Goal: Transaction & Acquisition: Purchase product/service

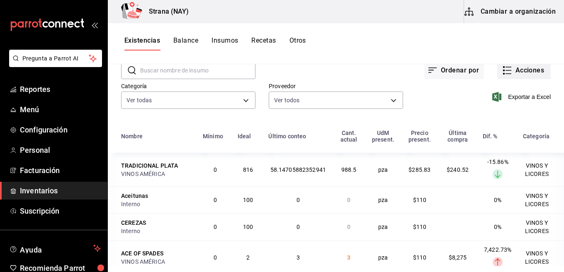
click at [511, 70] on button "Acciones" at bounding box center [523, 70] width 53 height 17
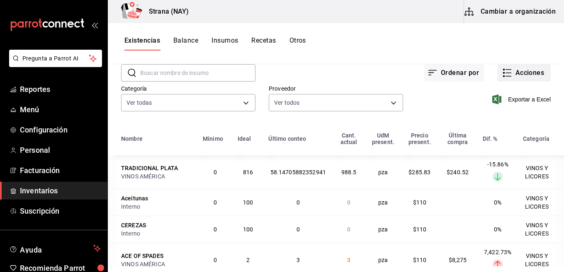
click at [506, 74] on button "Acciones" at bounding box center [523, 72] width 53 height 17
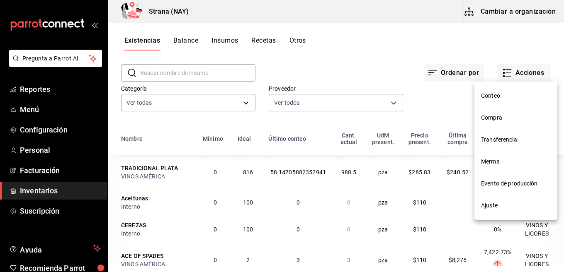
click at [494, 119] on span "Compra" at bounding box center [516, 118] width 70 height 9
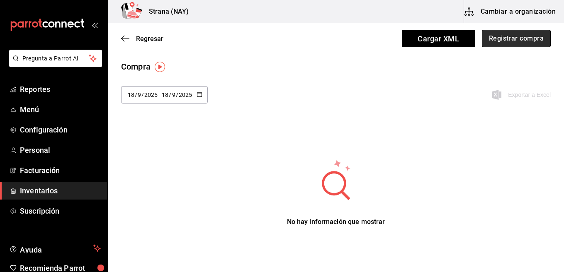
click at [506, 37] on button "Registrar compra" at bounding box center [516, 38] width 69 height 17
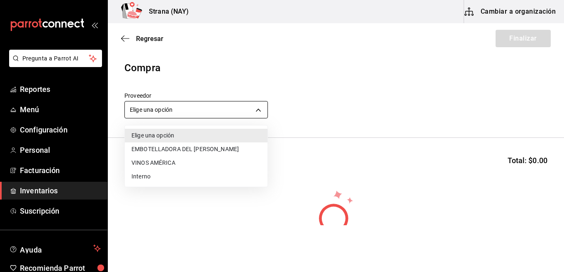
click at [258, 113] on body "Pregunta a Parrot AI Reportes Menú Configuración Personal Facturación Inventari…" at bounding box center [282, 113] width 564 height 226
click at [153, 148] on li "EMBOTELLADORA [PERSON_NAME]" at bounding box center [196, 150] width 143 height 14
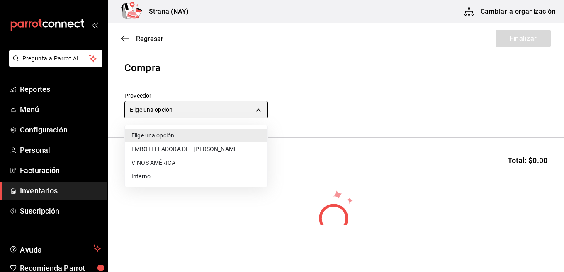
type input "ce5ab5f8-f367-4a5f-89cb-d42ecabf6364"
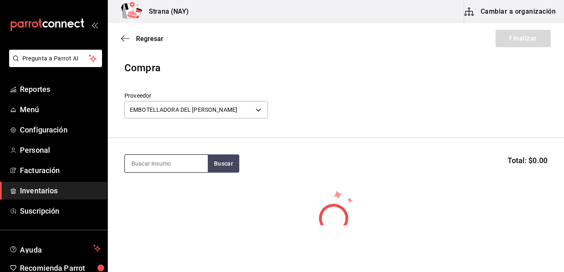
click at [159, 162] on input at bounding box center [166, 163] width 83 height 17
type input "BOTE"
click at [234, 163] on button "Buscar" at bounding box center [224, 164] width 32 height 18
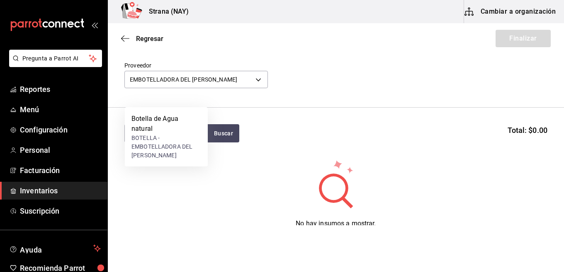
scroll to position [70, 0]
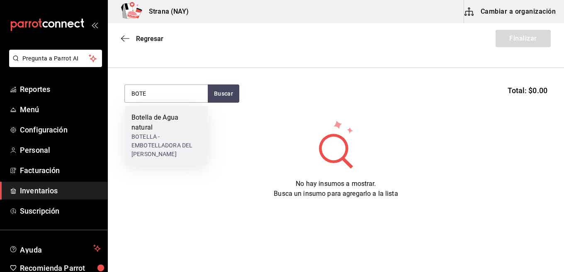
click at [173, 133] on div "BOTELLA - EMBOTELLADORA DEL NAYAR" at bounding box center [166, 146] width 70 height 26
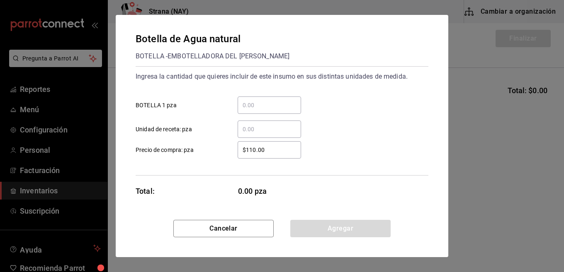
click at [248, 104] on input "​ BOTELLA 1 pza" at bounding box center [269, 105] width 63 height 10
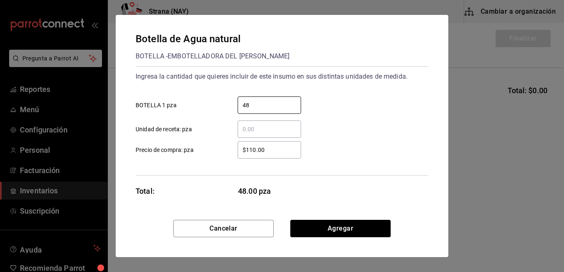
type input "48"
drag, startPoint x: 203, startPoint y: 198, endPoint x: 214, endPoint y: 180, distance: 21.4
click at [203, 198] on div "Botella de Agua natural BOTELLA - EMBOTELLADORA DEL NAYAR Ingresa la cantidad q…" at bounding box center [282, 117] width 333 height 205
click at [270, 152] on input "$110.00" at bounding box center [269, 150] width 63 height 10
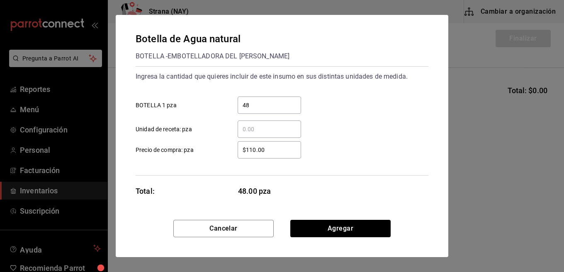
click at [270, 152] on input "$110.00" at bounding box center [269, 150] width 63 height 10
type input "$12.17"
click at [354, 125] on div "​ Unidad de receta: pza" at bounding box center [278, 126] width 299 height 24
click at [365, 225] on button "Agregar" at bounding box center [340, 228] width 100 height 17
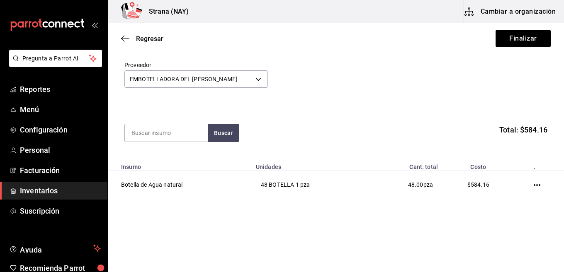
click at [211, 226] on html "Pregunta a Parrot AI Reportes Menú Configuración Personal Facturación Inventari…" at bounding box center [282, 113] width 564 height 226
click at [180, 138] on input at bounding box center [166, 132] width 83 height 17
type input "REFR"
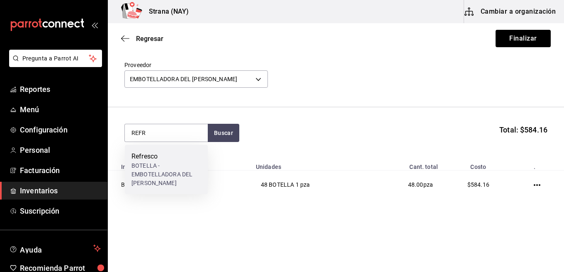
click at [165, 165] on div "BOTELLA - EMBOTELLADORA DEL NAYAR" at bounding box center [166, 175] width 70 height 26
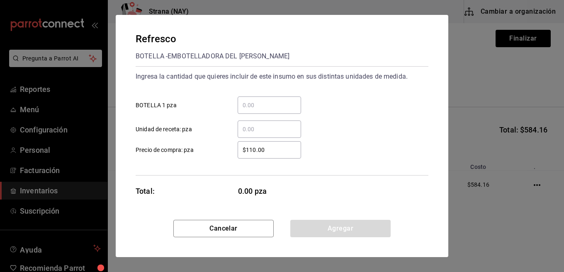
click at [267, 105] on input "​ BOTELLA 1 pza" at bounding box center [269, 105] width 63 height 10
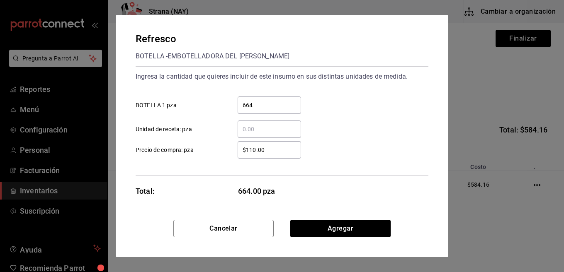
type input "664"
click at [287, 148] on input "$110.00" at bounding box center [269, 150] width 63 height 10
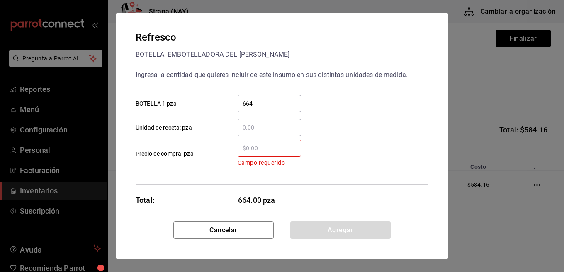
drag, startPoint x: 188, startPoint y: 174, endPoint x: 192, endPoint y: 168, distance: 6.9
click at [188, 174] on div "Ingresa la cantidad que quieres incluir de este insumo en sus distintas unidade…" at bounding box center [282, 125] width 293 height 120
click at [266, 150] on input "​ Campo requerido Precio de compra: pza" at bounding box center [269, 148] width 63 height 10
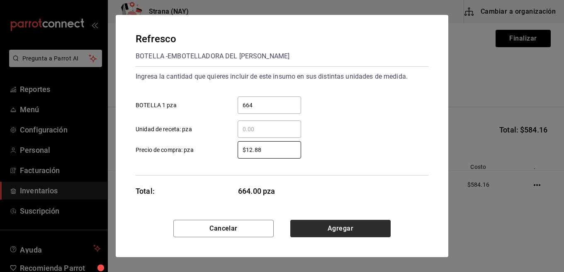
type input "$12.88"
click at [324, 225] on button "Agregar" at bounding box center [340, 228] width 100 height 17
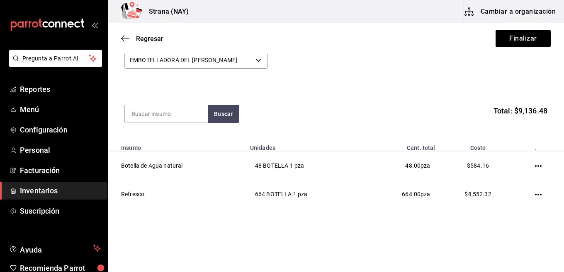
scroll to position [60, 0]
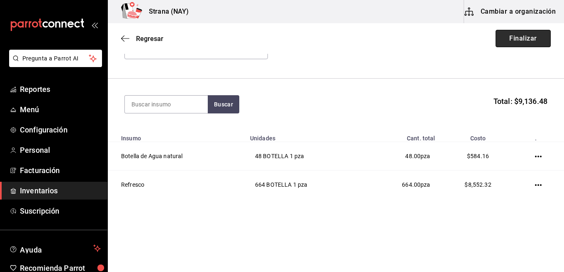
click at [507, 41] on button "Finalizar" at bounding box center [523, 38] width 55 height 17
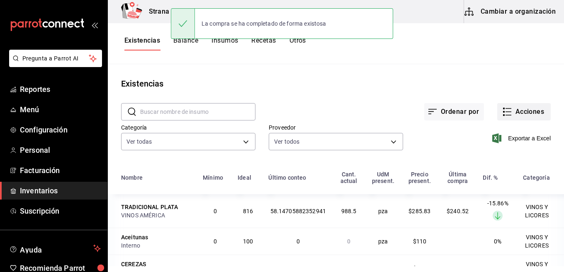
click at [517, 111] on button "Acciones" at bounding box center [523, 111] width 53 height 17
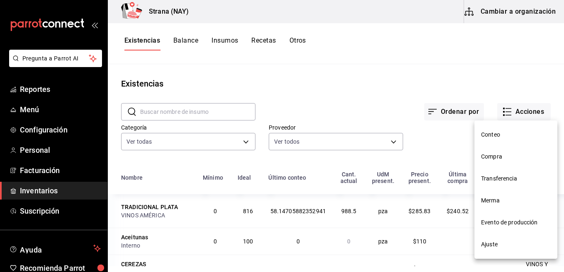
click at [495, 138] on span "Conteo" at bounding box center [516, 135] width 70 height 9
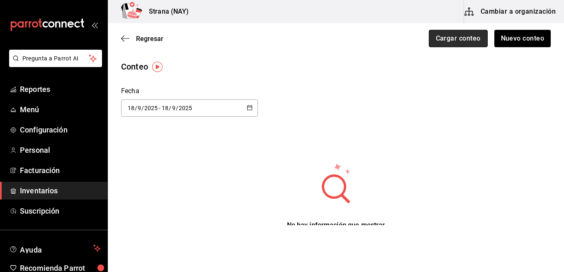
click at [455, 39] on button "Cargar conteo" at bounding box center [458, 38] width 59 height 17
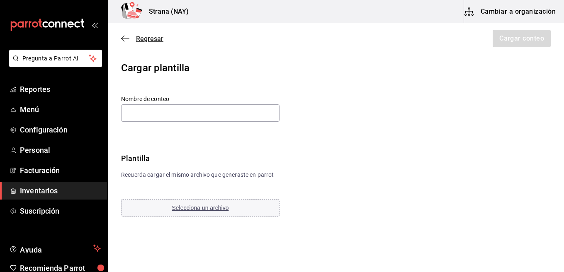
click at [149, 40] on span "Regresar" at bounding box center [149, 39] width 27 height 8
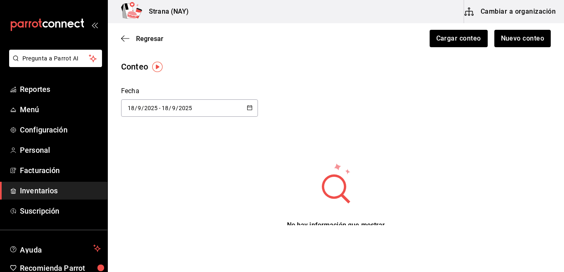
click at [46, 190] on span "Inventarios" at bounding box center [60, 190] width 81 height 11
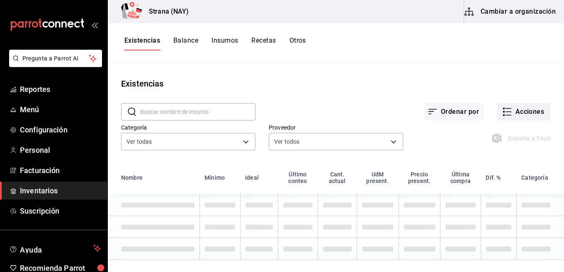
click at [522, 111] on button "Acciones" at bounding box center [523, 111] width 53 height 17
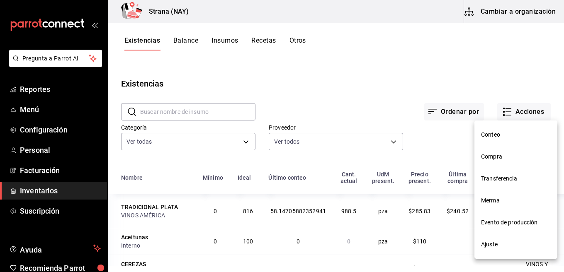
click at [493, 160] on span "Compra" at bounding box center [516, 157] width 70 height 9
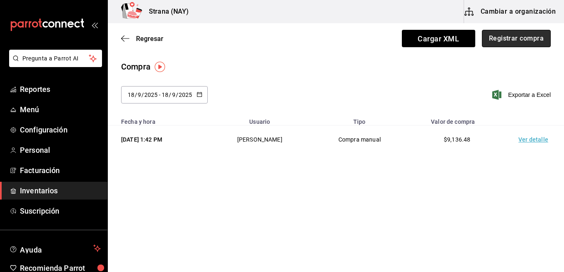
click at [519, 39] on button "Registrar compra" at bounding box center [516, 38] width 69 height 17
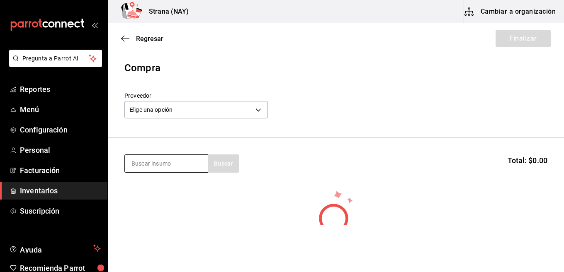
click at [176, 165] on input at bounding box center [166, 163] width 83 height 17
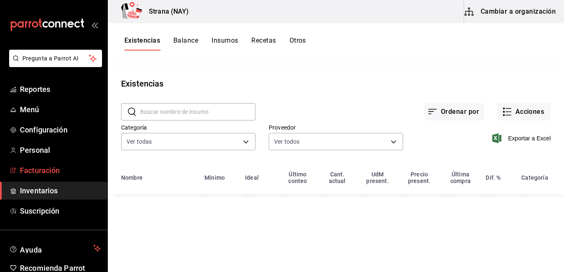
click at [50, 172] on span "Facturación" at bounding box center [60, 170] width 81 height 11
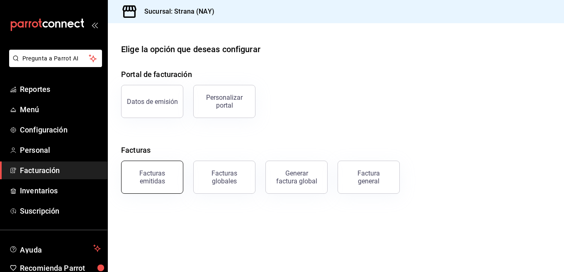
drag, startPoint x: 109, startPoint y: 199, endPoint x: 170, endPoint y: 173, distance: 66.1
click at [111, 199] on main "Elige la opción que deseas configurar Portal de facturación Datos de emisión Pe…" at bounding box center [336, 147] width 456 height 249
click at [168, 175] on div "Facturas emitidas" at bounding box center [151, 178] width 51 height 16
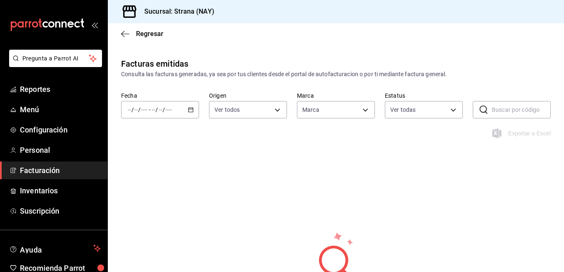
type input "1366c34a-4c58-44fc-8a92-4aa19c38de20"
click at [194, 117] on div "/ / - / /" at bounding box center [160, 109] width 78 height 17
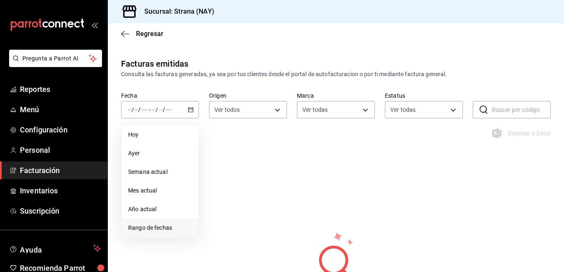
click at [144, 227] on span "Rango de fechas" at bounding box center [160, 228] width 64 height 9
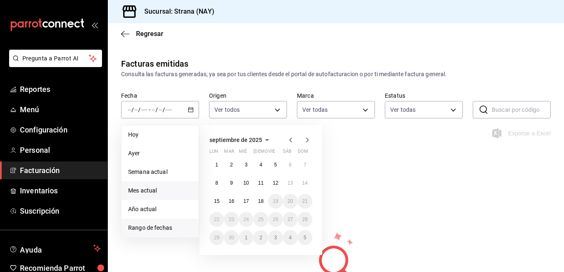
click at [135, 190] on span "Mes actual" at bounding box center [160, 191] width 64 height 9
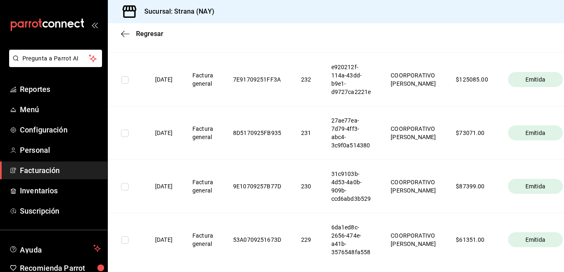
scroll to position [243, 0]
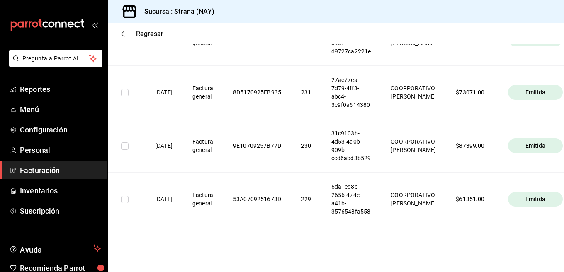
click at [311, 165] on th "230" at bounding box center [306, 145] width 30 height 53
click at [36, 192] on span "Inventarios" at bounding box center [60, 190] width 81 height 11
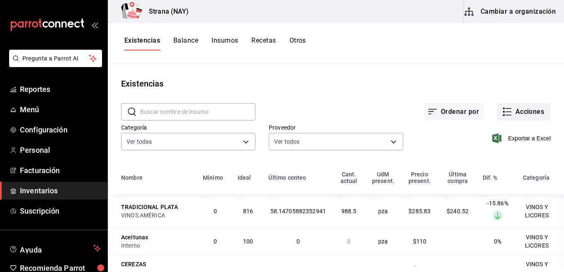
click at [513, 109] on button "Acciones" at bounding box center [523, 111] width 53 height 17
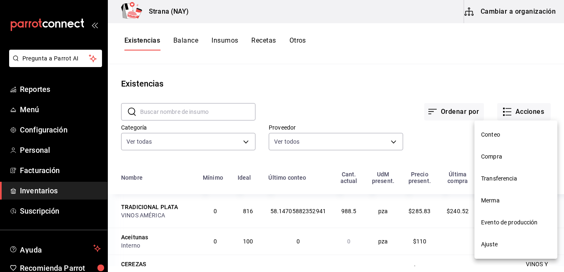
click at [491, 155] on span "Compra" at bounding box center [516, 157] width 70 height 9
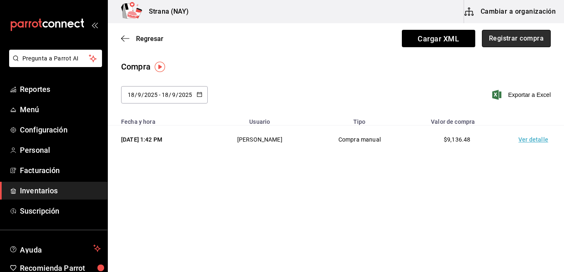
click at [500, 41] on button "Registrar compra" at bounding box center [516, 38] width 69 height 17
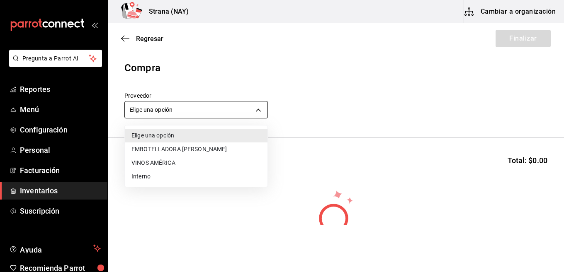
click at [223, 112] on body "Pregunta a Parrot AI Reportes Menú Configuración Personal Facturación Inventari…" at bounding box center [282, 113] width 564 height 226
click at [153, 161] on li "VINOS AMÉRICA" at bounding box center [196, 163] width 143 height 14
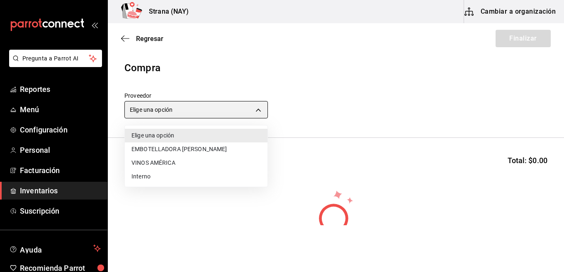
type input "c1fc81f9-06d0-4d4d-9e5c-85766211bedd"
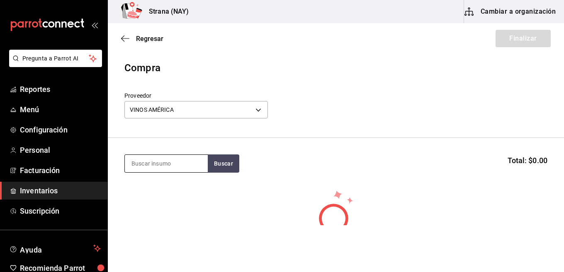
click at [154, 165] on input at bounding box center [166, 163] width 83 height 17
type input "1800"
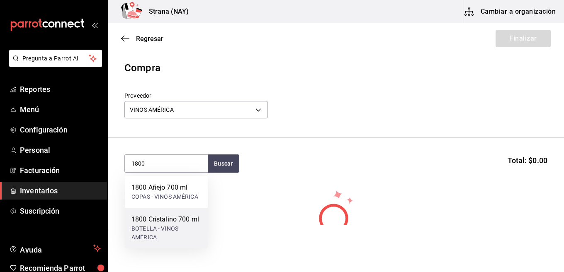
click at [161, 221] on div "1800 Cristalino 700 ml" at bounding box center [166, 220] width 70 height 10
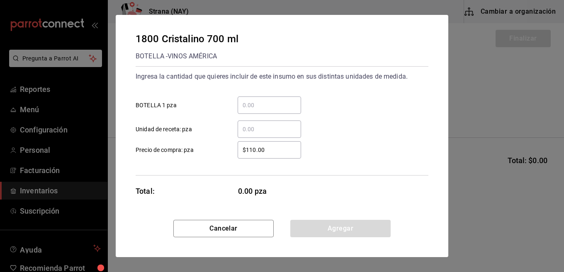
click at [269, 100] on div "​" at bounding box center [269, 105] width 63 height 17
click at [269, 100] on input "​ BOTELLA 1 pza" at bounding box center [269, 105] width 63 height 10
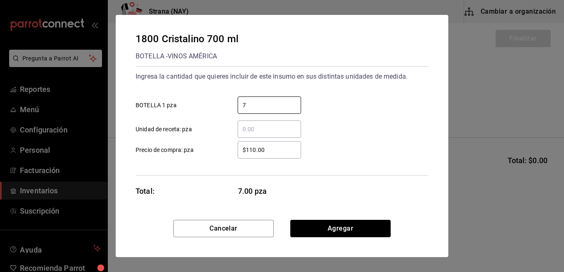
type input "7"
click at [265, 154] on input "$110.00" at bounding box center [269, 150] width 63 height 10
type input "$559.48"
click at [356, 177] on div "1800 [MEDICAL_DATA] 700 ml BOTELLA - VINOS AMÉRICA Ingresa la cantidad que quie…" at bounding box center [282, 117] width 333 height 205
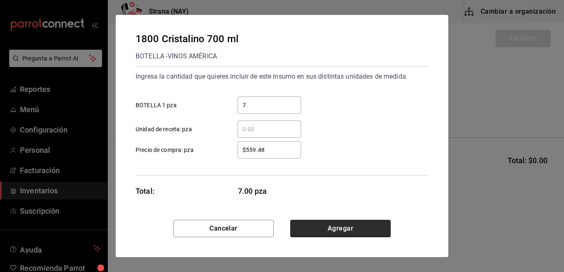
click at [353, 224] on button "Agregar" at bounding box center [340, 228] width 100 height 17
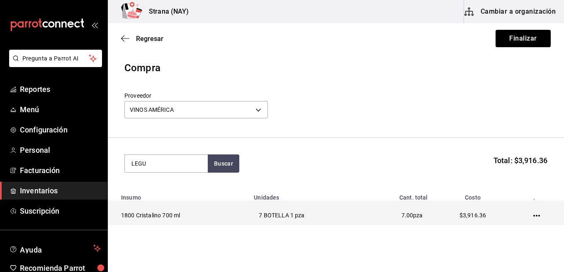
type input "LEGU"
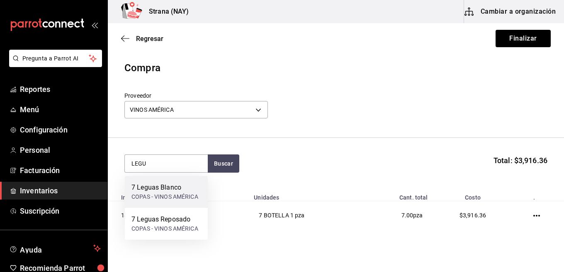
click at [177, 196] on div "COPAS - VINOS AMÉRICA" at bounding box center [164, 197] width 67 height 9
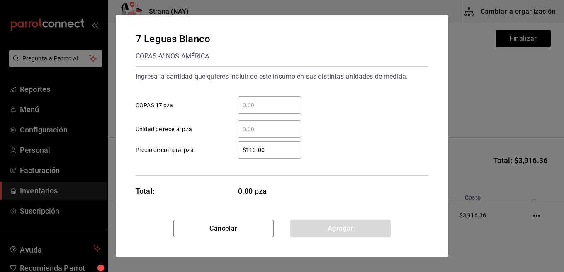
click at [259, 109] on input "​ COPAS 17 pza" at bounding box center [269, 105] width 63 height 10
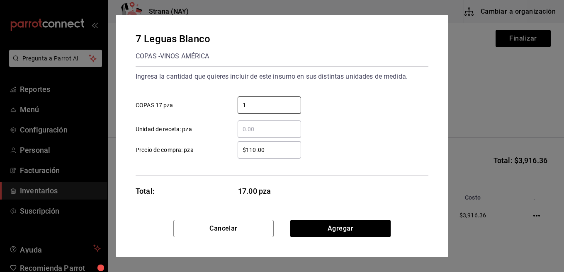
type input "1"
click at [272, 151] on input "$110.00" at bounding box center [269, 150] width 63 height 10
type input "$477.75"
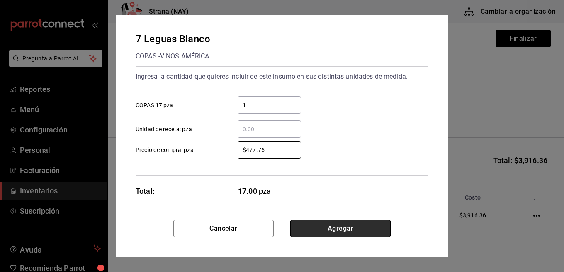
click at [365, 229] on button "Agregar" at bounding box center [340, 228] width 100 height 17
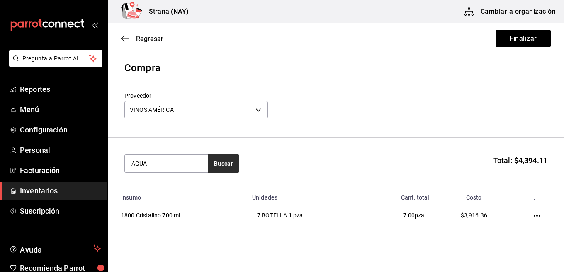
type input "AGUA"
click at [212, 158] on button "Buscar" at bounding box center [224, 164] width 32 height 18
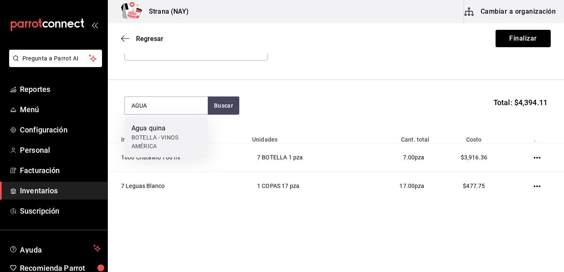
scroll to position [60, 0]
click at [149, 132] on div "Agua quina" at bounding box center [166, 128] width 70 height 10
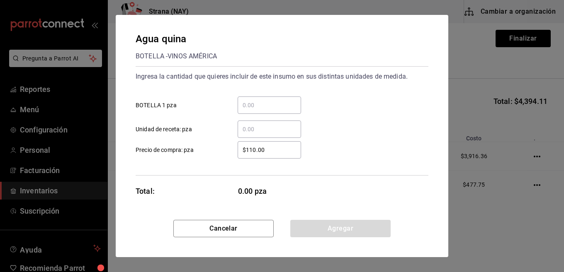
click at [258, 102] on input "​ BOTELLA 1 pza" at bounding box center [269, 105] width 63 height 10
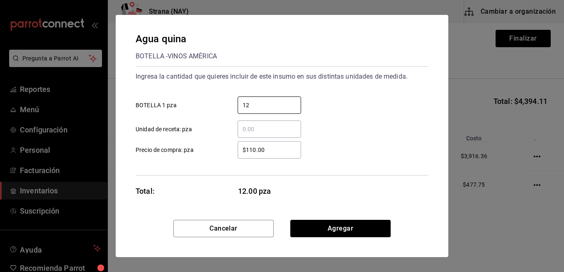
type input "12"
click at [261, 146] on input "$110.00" at bounding box center [269, 150] width 63 height 10
type input "$10.98"
click at [344, 137] on div "$10.98 ​ Precio de compra: pza" at bounding box center [278, 147] width 299 height 24
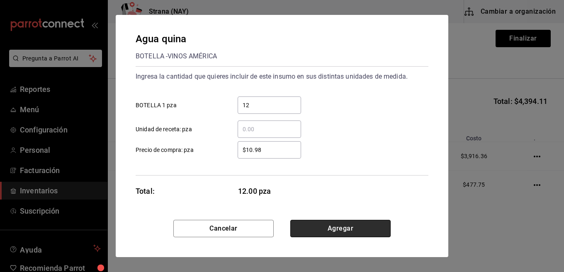
click at [362, 227] on button "Agregar" at bounding box center [340, 228] width 100 height 17
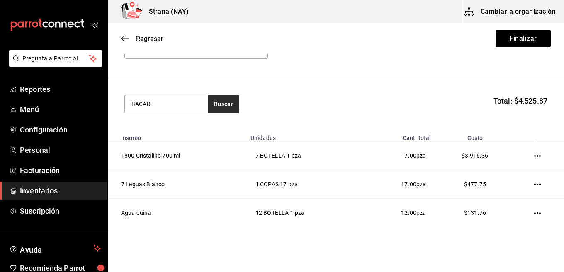
type input "BACAR"
click at [221, 109] on button "Buscar" at bounding box center [224, 104] width 32 height 18
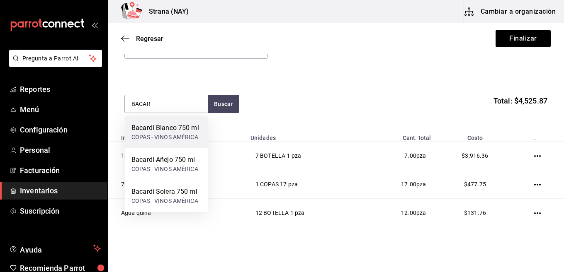
click at [191, 133] on div "COPAS - VINOS AMÉRICA" at bounding box center [165, 137] width 68 height 9
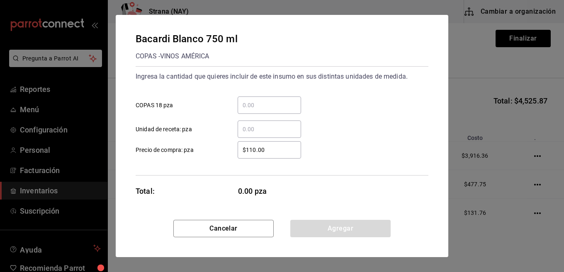
click at [287, 102] on input "​ COPAS 18 pza" at bounding box center [269, 105] width 63 height 10
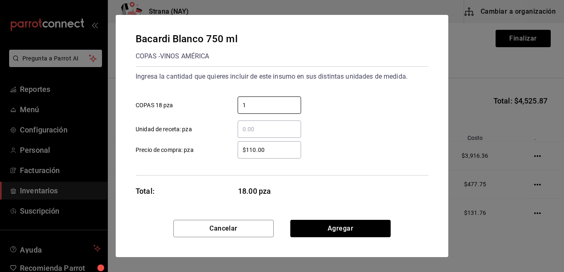
type input "1"
click at [277, 155] on input "$110.00" at bounding box center [269, 150] width 63 height 10
click at [278, 152] on input "$110.00" at bounding box center [269, 150] width 63 height 10
type input "$139.91"
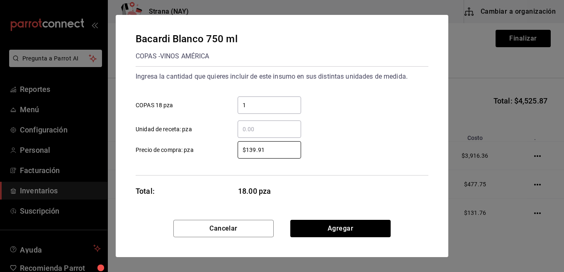
click at [324, 174] on div "Ingresa la cantidad que quieres incluir de este insumo en sus distintas unidade…" at bounding box center [282, 120] width 293 height 109
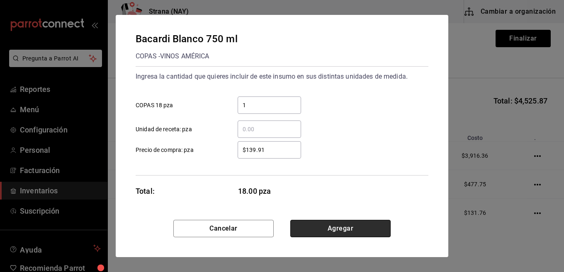
click at [331, 224] on button "Agregar" at bounding box center [340, 228] width 100 height 17
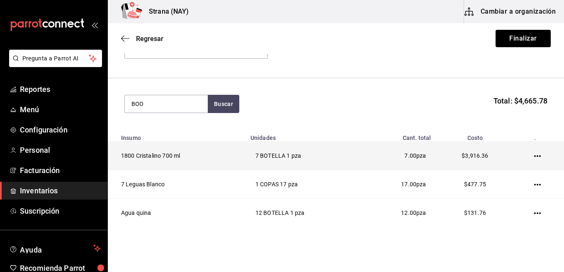
type input "BOO"
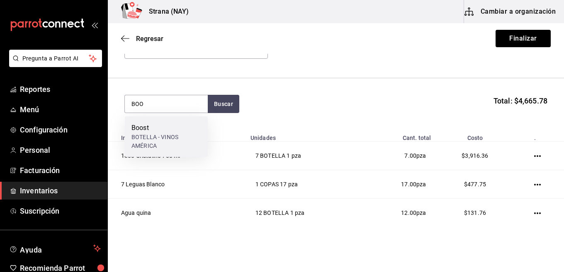
click at [149, 145] on div "BOTELLA - VINOS AMÉRICA" at bounding box center [166, 141] width 70 height 17
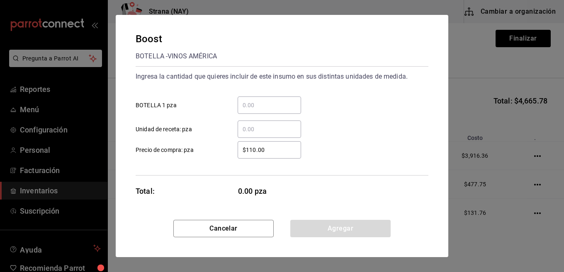
click at [245, 109] on input "​ BOTELLA 1 pza" at bounding box center [269, 105] width 63 height 10
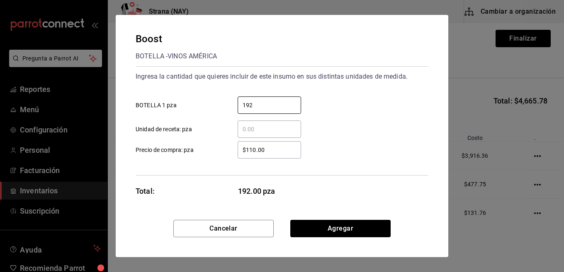
type input "192"
click at [292, 153] on input "$110.00" at bounding box center [269, 150] width 63 height 10
type input "$14.91"
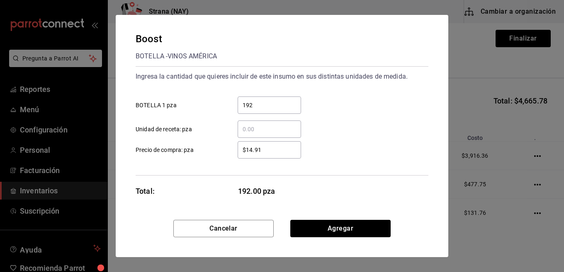
click at [299, 175] on div "Ingresa la cantidad que quieres incluir de este insumo en sus distintas unidade…" at bounding box center [282, 120] width 293 height 109
click at [372, 231] on button "Agregar" at bounding box center [340, 228] width 100 height 17
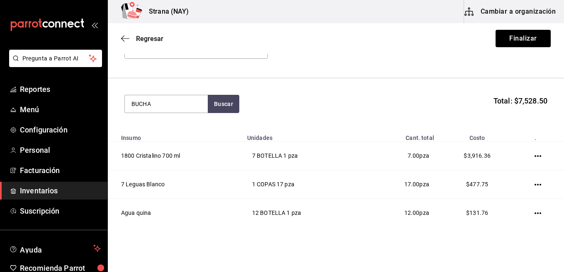
type input "BUCHA"
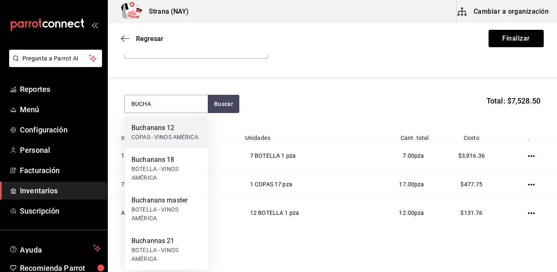
click at [173, 134] on div "COPAS - VINOS AMÉRICA" at bounding box center [164, 137] width 67 height 9
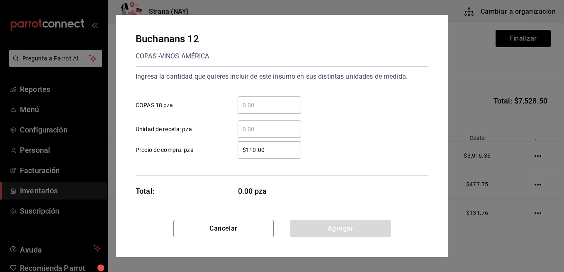
click at [257, 104] on input "​ COPAS 18 pza" at bounding box center [269, 105] width 63 height 10
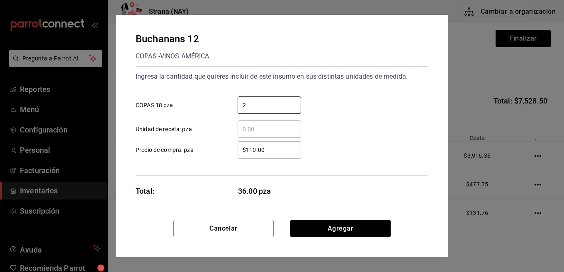
type input "2"
click at [262, 151] on input "$110.00" at bounding box center [269, 150] width 63 height 10
type input "$591.72"
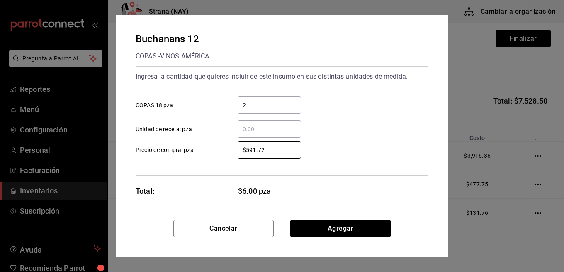
click at [309, 182] on div "Buchanans 12 COPAS - VINOS AMÉRICA Ingresa la cantidad que quieres incluir de e…" at bounding box center [282, 117] width 333 height 205
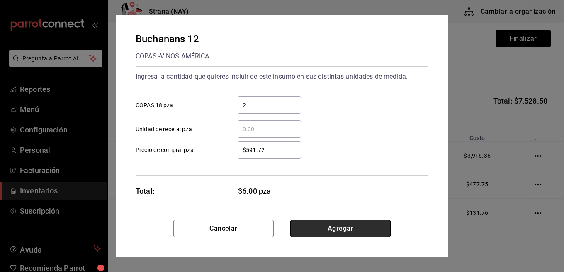
click at [333, 223] on button "Agregar" at bounding box center [340, 228] width 100 height 17
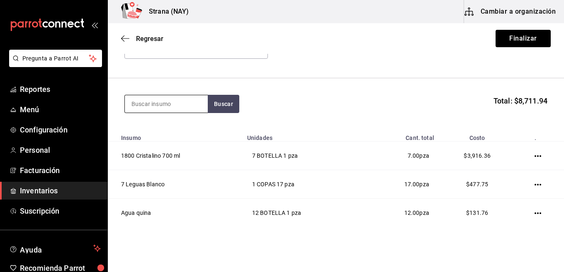
click at [151, 105] on input at bounding box center [166, 103] width 83 height 17
type input "MASTER"
click at [217, 103] on button "Buscar" at bounding box center [224, 104] width 32 height 18
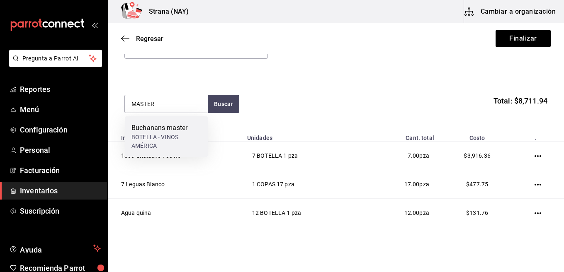
click at [160, 131] on div "Buchanans master" at bounding box center [166, 128] width 70 height 10
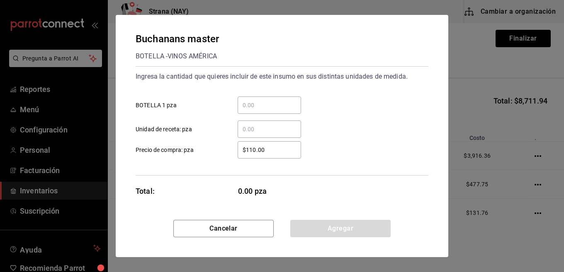
click at [276, 104] on input "​ BOTELLA 1 pza" at bounding box center [269, 105] width 63 height 10
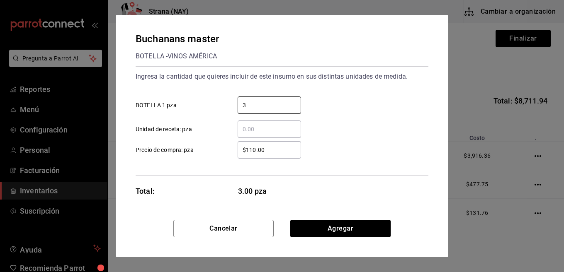
type input "3"
click at [282, 156] on div "$110.00 ​" at bounding box center [269, 149] width 63 height 17
click at [282, 155] on input "$110.00" at bounding box center [269, 150] width 63 height 10
click at [282, 156] on div "$110.00 ​" at bounding box center [269, 149] width 63 height 17
click at [282, 155] on input "$110.00" at bounding box center [269, 150] width 63 height 10
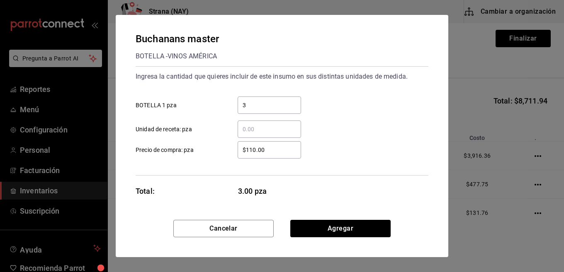
click at [282, 156] on div "$110.00 ​" at bounding box center [269, 149] width 63 height 17
click at [282, 155] on input "$110.00" at bounding box center [269, 150] width 63 height 10
drag, startPoint x: 282, startPoint y: 147, endPoint x: 193, endPoint y: 155, distance: 89.1
click at [193, 155] on label "$110.00 ​ Precio de compra: pza" at bounding box center [218, 149] width 165 height 17
type input "$949.15"
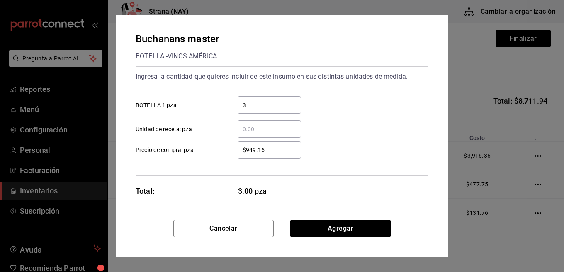
click at [332, 179] on div "[PERSON_NAME] master BOTELLA - VINOS AMÉRICA Ingresa la cantidad que quieres in…" at bounding box center [282, 117] width 333 height 205
click at [349, 222] on button "Agregar" at bounding box center [340, 228] width 100 height 17
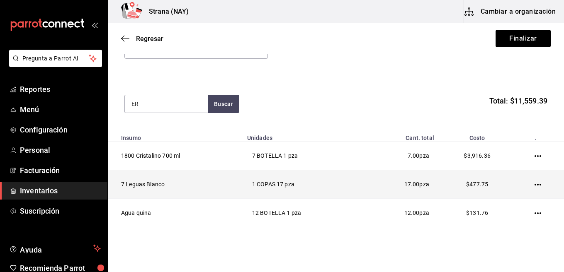
type input "E"
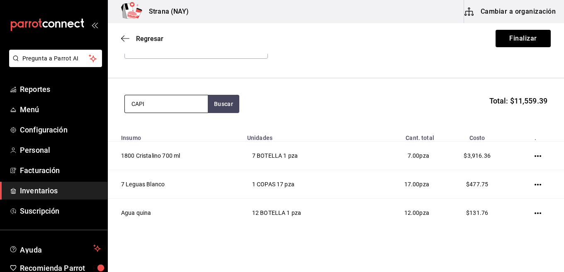
click at [180, 112] on input "CAPI" at bounding box center [166, 103] width 83 height 17
type input "CAP"
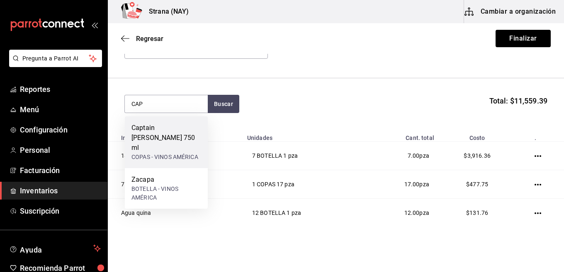
click at [171, 136] on div "Captain [PERSON_NAME] 750 ml" at bounding box center [166, 138] width 70 height 30
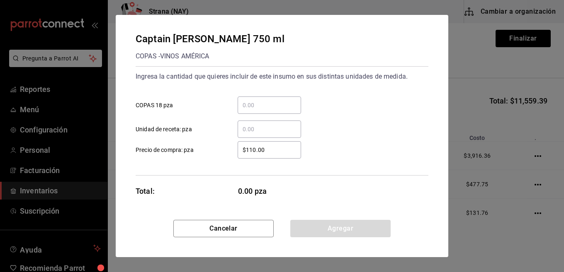
click at [253, 102] on input "​ COPAS 18 pza" at bounding box center [269, 105] width 63 height 10
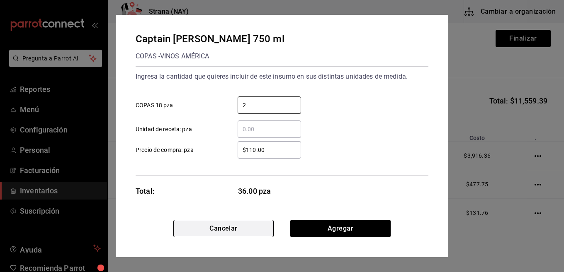
type input "2"
click at [228, 229] on button "Cancelar" at bounding box center [223, 228] width 100 height 17
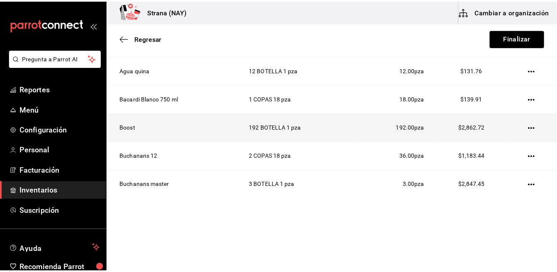
scroll to position [78, 0]
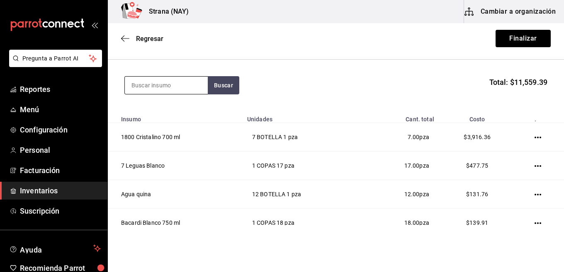
click at [177, 87] on input at bounding box center [166, 85] width 83 height 17
type input "DON"
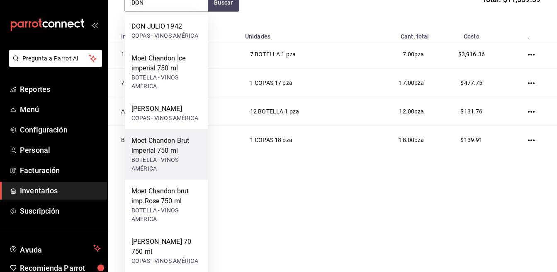
scroll to position [124, 0]
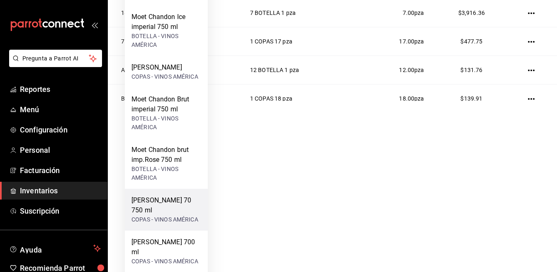
click at [166, 216] on div "COPAS - VINOS AMÉRICA" at bounding box center [166, 220] width 70 height 9
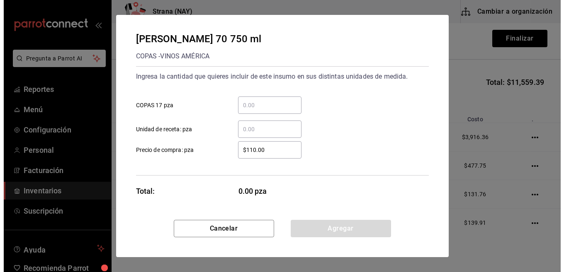
scroll to position [0, 0]
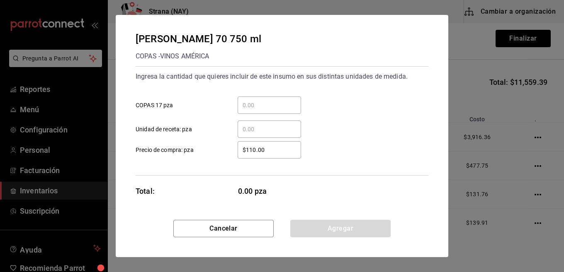
click at [289, 100] on div "​" at bounding box center [269, 105] width 63 height 17
click at [289, 100] on input "​ COPAS 17 pza" at bounding box center [269, 105] width 63 height 10
type input "4"
click at [256, 224] on button "Cancelar" at bounding box center [223, 228] width 100 height 17
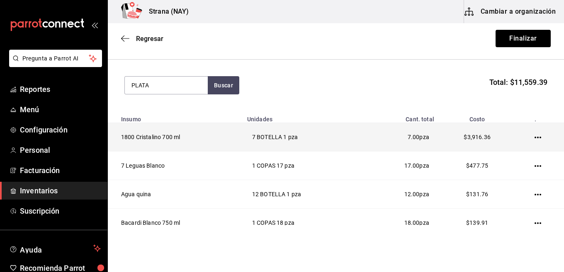
type input "PLATA"
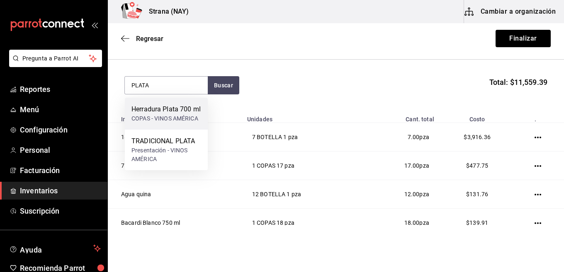
click at [180, 112] on div "Herradura Plata 700 ml" at bounding box center [165, 110] width 69 height 10
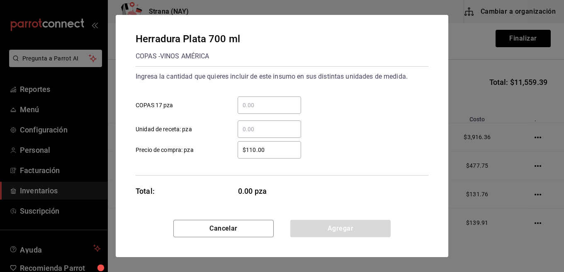
click at [271, 102] on input "​ COPAS 17 pza" at bounding box center [269, 105] width 63 height 10
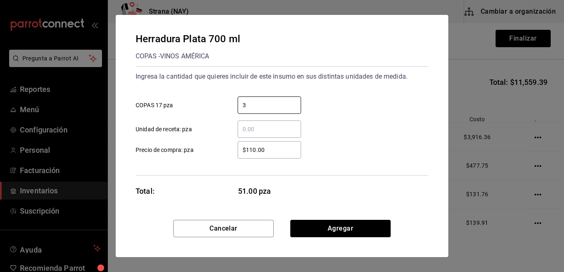
type input "3"
click at [277, 155] on input "$110.00" at bounding box center [269, 150] width 63 height 10
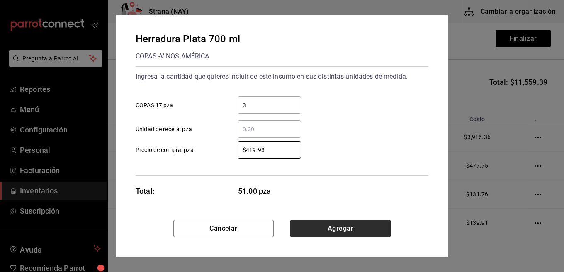
type input "$419.93"
click at [360, 221] on button "Agregar" at bounding box center [340, 228] width 100 height 17
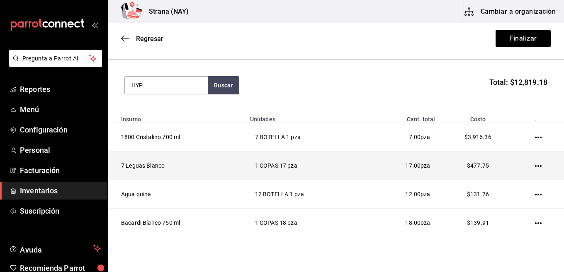
type input "HYP"
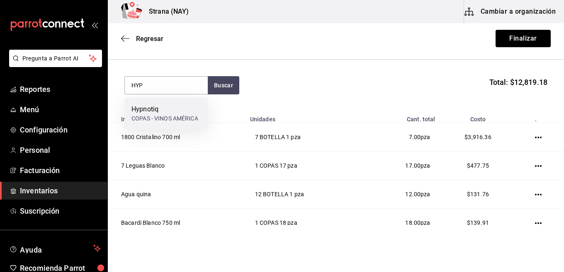
click at [170, 118] on div "COPAS - VINOS AMÉRICA" at bounding box center [164, 118] width 67 height 9
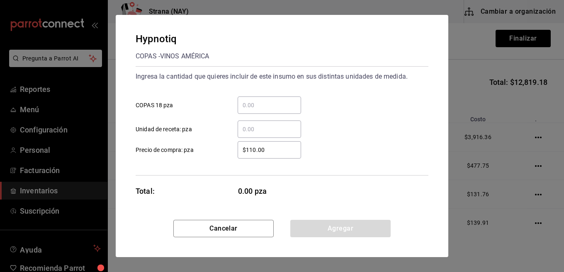
click at [258, 98] on div "​" at bounding box center [269, 105] width 63 height 17
click at [258, 100] on input "​ COPAS 18 pza" at bounding box center [269, 105] width 63 height 10
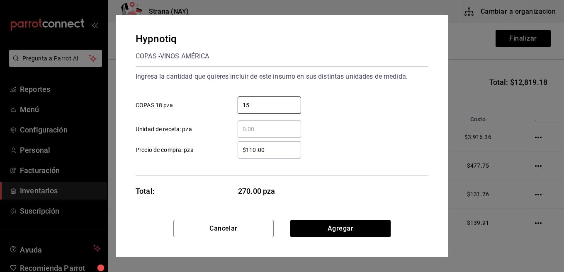
type input "15"
click at [271, 149] on input "$110.00" at bounding box center [269, 150] width 63 height 10
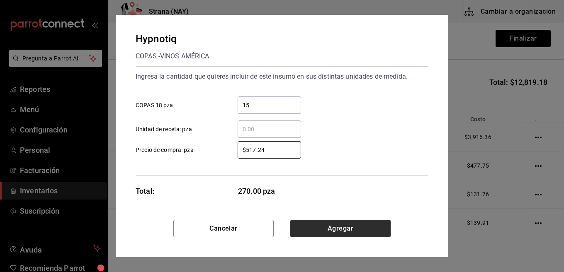
type input "$517.24"
click at [377, 235] on button "Agregar" at bounding box center [340, 228] width 100 height 17
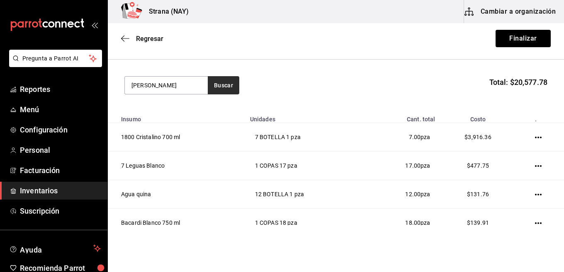
type input "[PERSON_NAME]"
drag, startPoint x: 227, startPoint y: 88, endPoint x: 224, endPoint y: 92, distance: 5.0
click at [227, 89] on button "Buscar" at bounding box center [224, 85] width 32 height 18
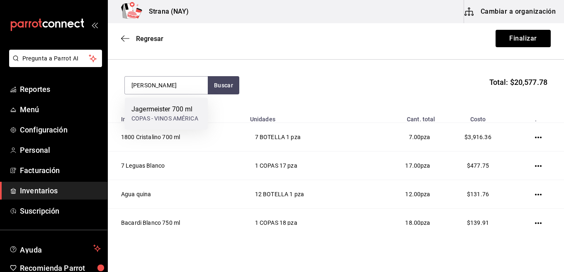
click at [172, 116] on div "COPAS - VINOS AMÉRICA" at bounding box center [164, 118] width 67 height 9
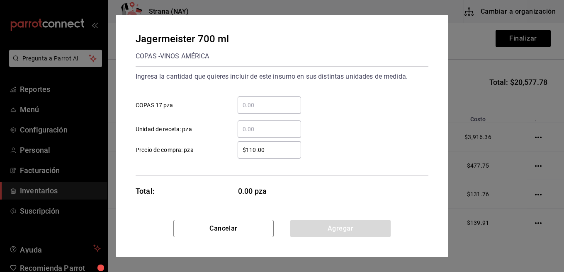
click at [274, 107] on input "​ COPAS 17 pza" at bounding box center [269, 105] width 63 height 10
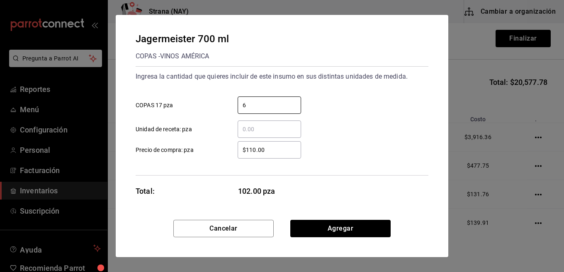
type input "6"
click at [298, 153] on input "$110.00" at bounding box center [269, 150] width 63 height 10
type input "$517.24"
click at [314, 148] on div "$517.24 ​ Precio de compra: pza" at bounding box center [278, 147] width 299 height 24
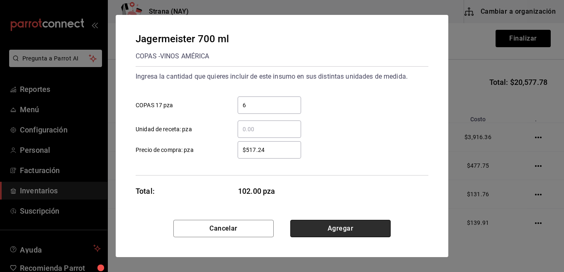
click at [364, 232] on button "Agregar" at bounding box center [340, 228] width 100 height 17
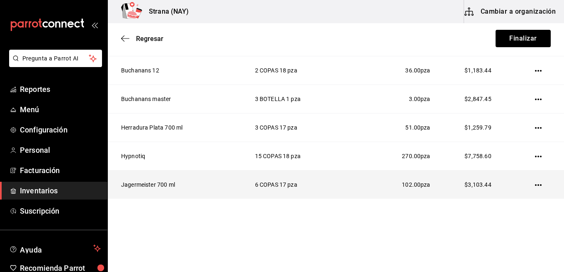
scroll to position [81, 0]
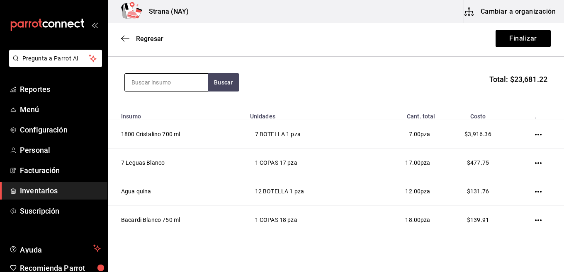
click at [175, 87] on input at bounding box center [166, 82] width 83 height 17
click at [219, 83] on button "Buscar" at bounding box center [224, 82] width 32 height 18
click at [196, 85] on input "GOLDE" at bounding box center [166, 82] width 83 height 17
type input "GOL"
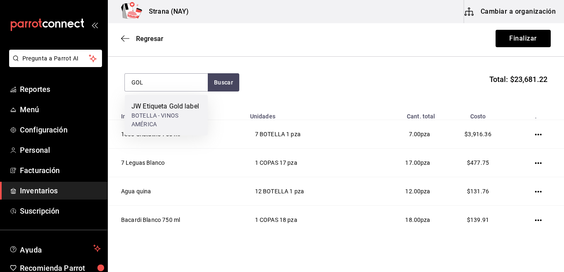
click at [185, 122] on div "BOTELLA - VINOS AMÉRICA" at bounding box center [166, 120] width 70 height 17
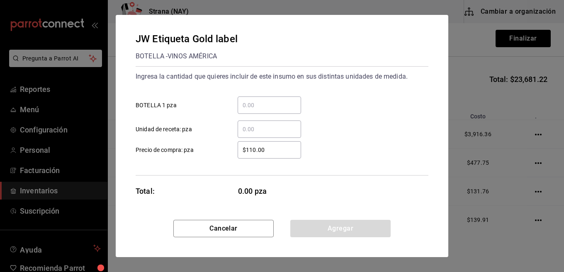
click at [273, 108] on input "​ BOTELLA 1 pza" at bounding box center [269, 105] width 63 height 10
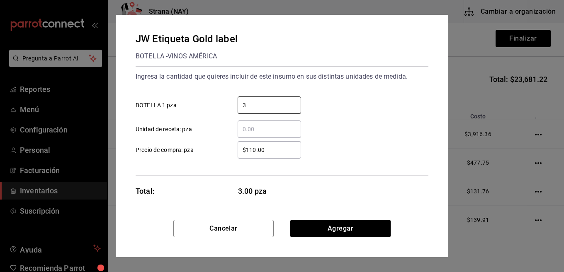
type input "3"
click at [276, 168] on div "Ingresa la cantidad que quieres incluir de este insumo en sus distintas unidade…" at bounding box center [282, 120] width 293 height 109
click at [280, 151] on input "$110.00" at bounding box center [269, 150] width 63 height 10
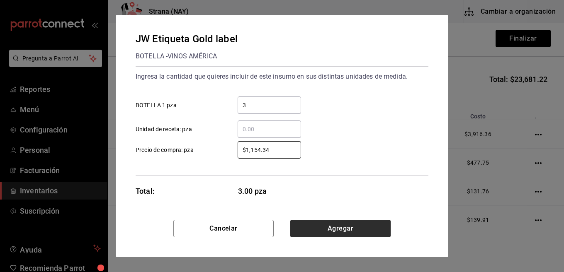
type input "$1,154.34"
click at [356, 228] on button "Agregar" at bounding box center [340, 228] width 100 height 17
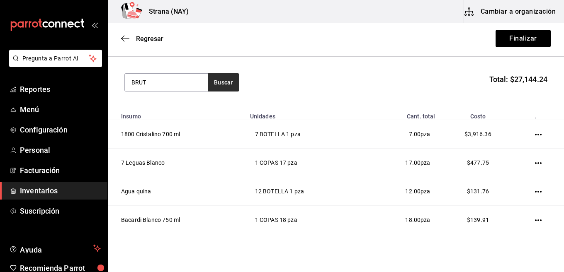
type input "BRUT"
click at [223, 82] on button "Buscar" at bounding box center [224, 82] width 32 height 18
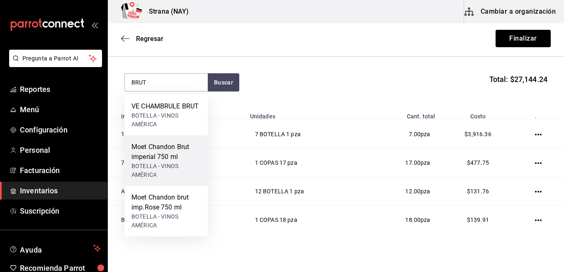
click at [180, 157] on div "Moet Chandon Brut imperial 750 ml" at bounding box center [166, 152] width 70 height 20
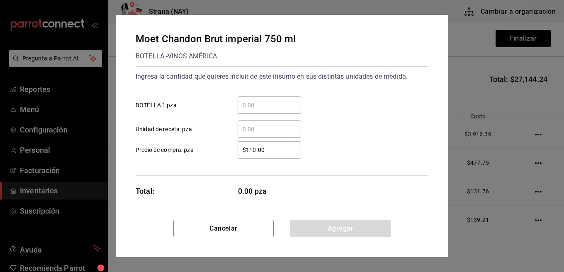
click at [263, 100] on input "​ BOTELLA 1 pza" at bounding box center [269, 105] width 63 height 10
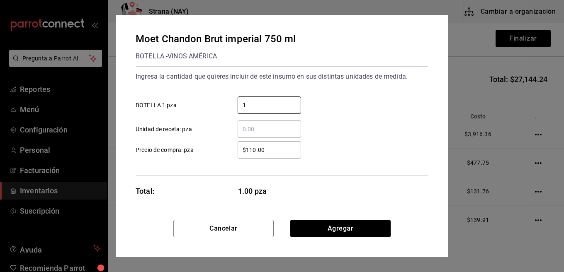
type input "1"
click at [270, 151] on input "$110.00" at bounding box center [269, 150] width 63 height 10
type input "$1,152.41"
click at [416, 160] on div "Ingresa la cantidad que quieres incluir de este insumo en sus distintas unidade…" at bounding box center [282, 120] width 293 height 109
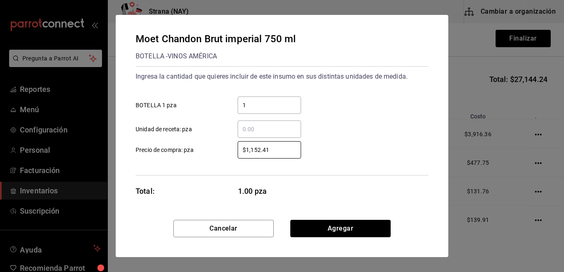
click at [416, 160] on div "Ingresa la cantidad que quieres incluir de este insumo en sus distintas unidade…" at bounding box center [282, 120] width 293 height 109
click at [361, 231] on button "Agregar" at bounding box center [340, 228] width 100 height 17
click at [361, 226] on html "Pregunta a Parrot AI Reportes Menú Configuración Personal Facturación Inventari…" at bounding box center [282, 113] width 564 height 226
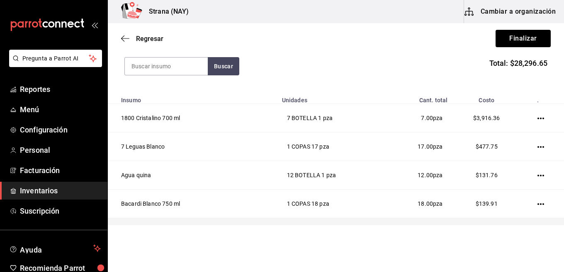
scroll to position [97, 0]
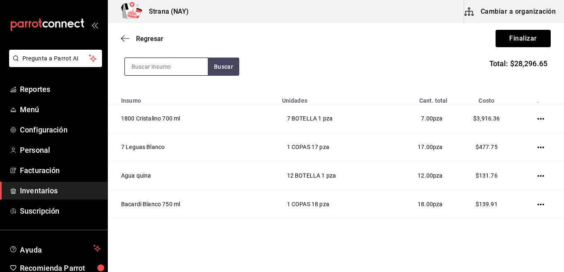
click at [177, 69] on input at bounding box center [166, 66] width 83 height 17
type input "DOBEL"
click at [217, 65] on button "Buscar" at bounding box center [224, 67] width 32 height 18
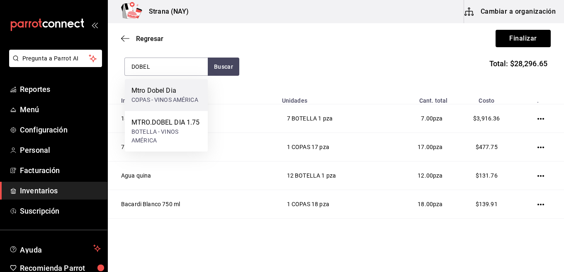
click at [187, 97] on div "COPAS - VINOS AMÉRICA" at bounding box center [164, 100] width 67 height 9
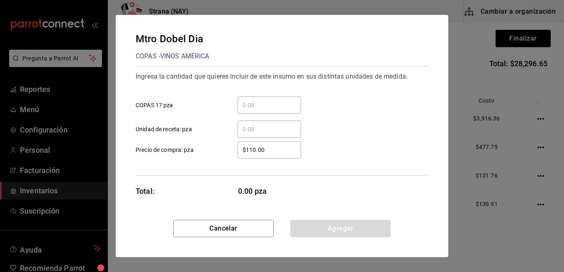
click at [271, 107] on input "​ COPAS 17 pza" at bounding box center [269, 105] width 63 height 10
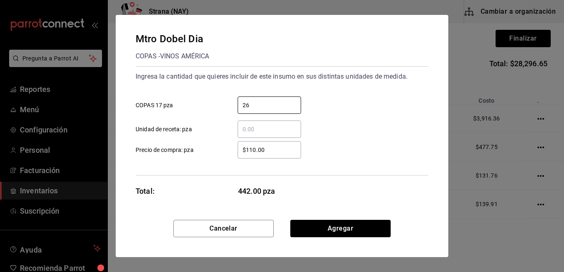
type input "26"
click at [274, 145] on input "$110.00" at bounding box center [269, 150] width 63 height 10
type input "$504.31"
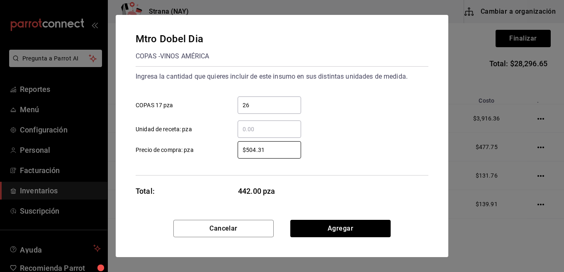
click at [355, 185] on div "Mtro Dobel Dia COPAS - VINOS AMÉRICA Ingresa la cantidad que quieres incluir de…" at bounding box center [282, 117] width 333 height 205
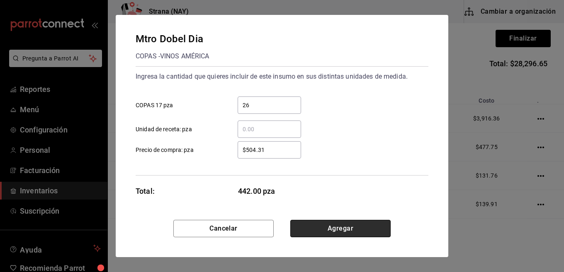
click at [360, 236] on button "Agregar" at bounding box center [340, 228] width 100 height 17
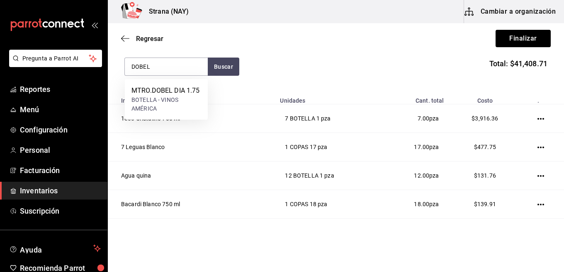
type input "DOBEL"
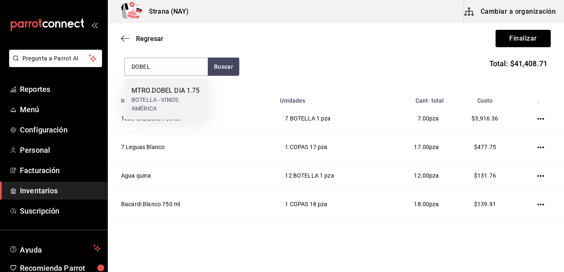
click at [157, 105] on div "BOTELLA - VINOS AMÉRICA" at bounding box center [166, 104] width 70 height 17
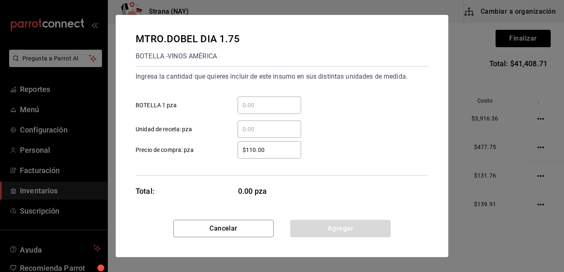
click at [270, 96] on div "​ BOTELLA 1 pza" at bounding box center [278, 102] width 299 height 24
click at [270, 101] on input "​ BOTELLA 1 pza" at bounding box center [269, 105] width 63 height 10
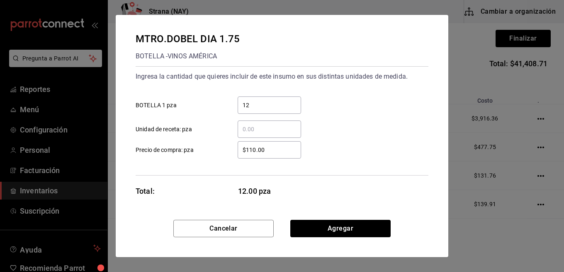
type input "12"
click at [272, 153] on input "$110.00" at bounding box center [269, 150] width 63 height 10
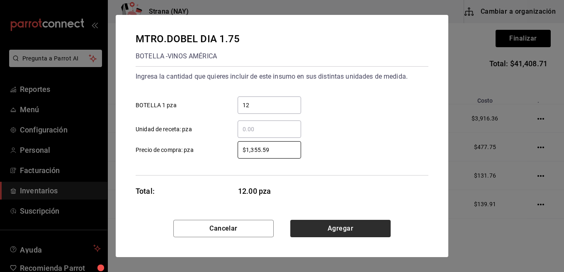
type input "$1,355.59"
click at [329, 226] on button "Agregar" at bounding box center [340, 228] width 100 height 17
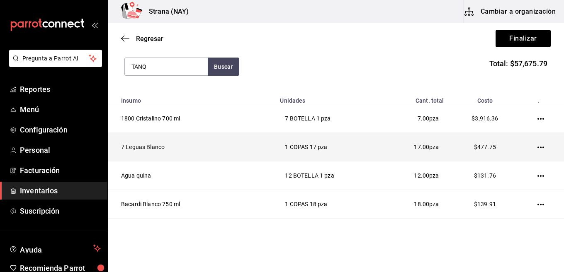
type input "TANQ"
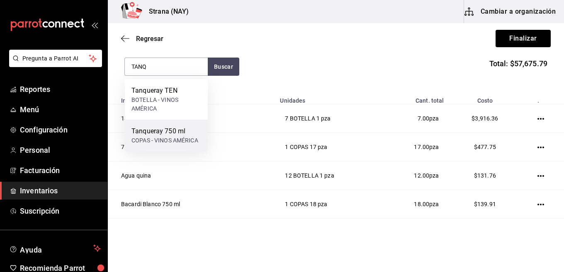
click at [169, 136] on div "COPAS - VINOS AMÉRICA" at bounding box center [164, 140] width 67 height 9
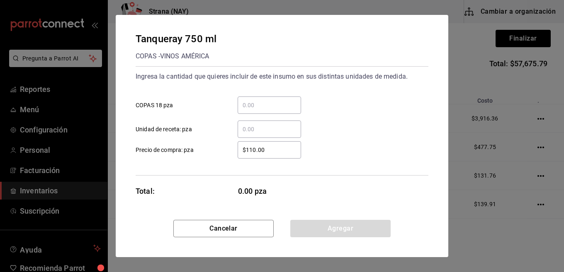
click at [257, 108] on input "​ COPAS 18 pza" at bounding box center [269, 105] width 63 height 10
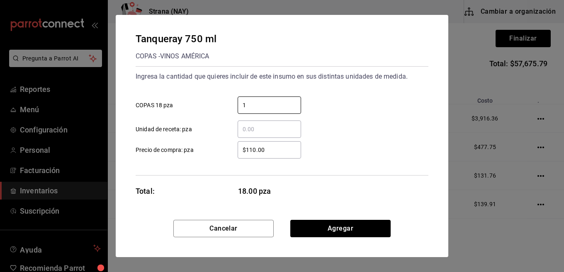
type input "1"
click at [289, 154] on input "$110.00" at bounding box center [269, 150] width 63 height 10
type input "$383.96"
click at [337, 155] on div "$383.96 ​ Precio de compra: pza" at bounding box center [278, 147] width 299 height 24
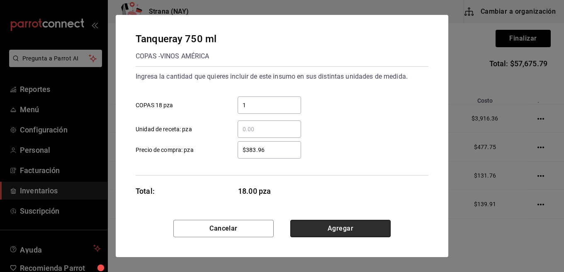
click at [345, 236] on button "Agregar" at bounding box center [340, 228] width 100 height 17
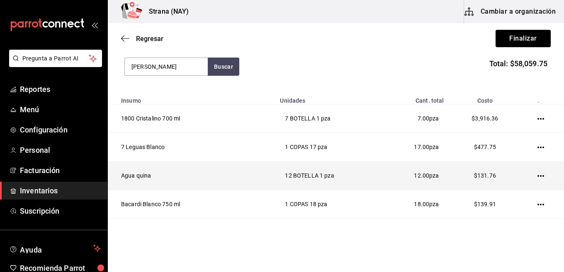
type input "[PERSON_NAME]"
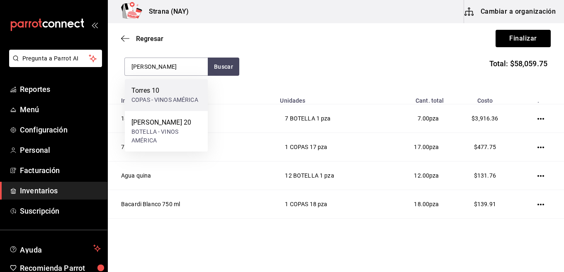
click at [164, 99] on div "COPAS - VINOS AMÉRICA" at bounding box center [164, 100] width 67 height 9
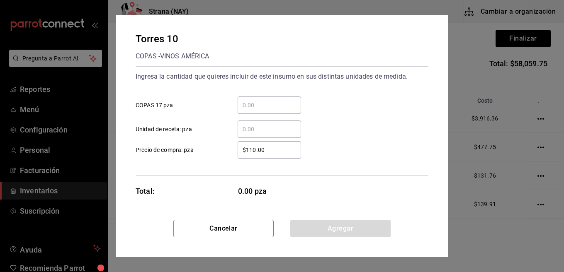
click at [264, 102] on input "​ COPAS 17 pza" at bounding box center [269, 105] width 63 height 10
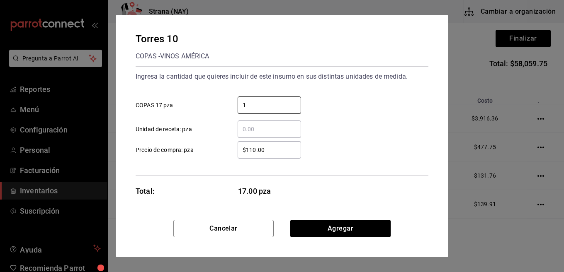
type input "1"
click at [287, 158] on div "$110.00 ​" at bounding box center [269, 149] width 63 height 17
click at [287, 155] on input "$110.00" at bounding box center [269, 150] width 63 height 10
click at [287, 158] on div "$110.00 ​" at bounding box center [269, 149] width 63 height 17
click at [287, 155] on input "$110.00" at bounding box center [269, 150] width 63 height 10
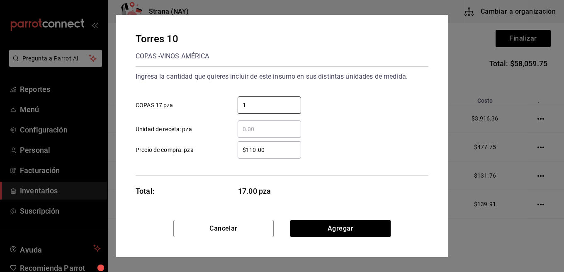
click at [287, 158] on div "$110.00 ​" at bounding box center [269, 149] width 63 height 17
click at [287, 155] on input "$110.00" at bounding box center [269, 150] width 63 height 10
click at [287, 158] on div "$110.00 ​" at bounding box center [269, 149] width 63 height 17
click at [287, 155] on input "$110.00" at bounding box center [269, 150] width 63 height 10
click at [287, 158] on div "$110.00 ​" at bounding box center [269, 149] width 63 height 17
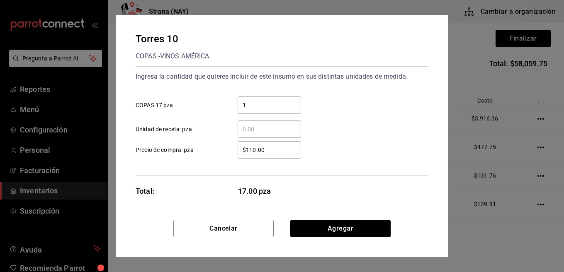
click at [287, 155] on input "$110.00" at bounding box center [269, 150] width 63 height 10
click at [275, 148] on input "$110.00" at bounding box center [269, 150] width 63 height 10
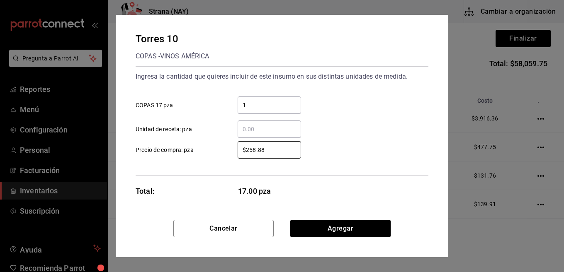
type input "$258.88"
click at [361, 204] on div "[PERSON_NAME] 10 COPAS - VINOS AMÉRICA Ingresa la cantidad que quieres incluir …" at bounding box center [282, 117] width 333 height 205
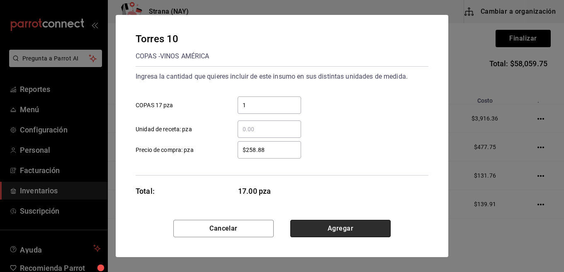
click at [357, 226] on button "Agregar" at bounding box center [340, 228] width 100 height 17
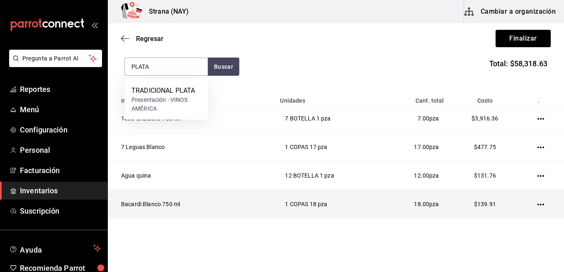
type input "PLATA"
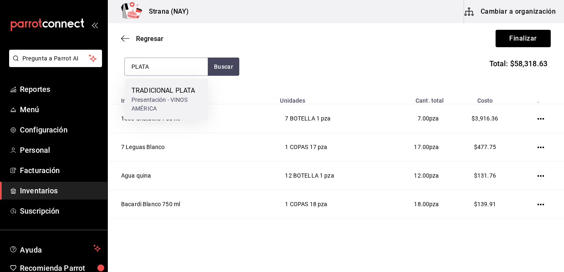
click at [135, 109] on div "Presentación - VINOS AMÉRICA" at bounding box center [166, 104] width 70 height 17
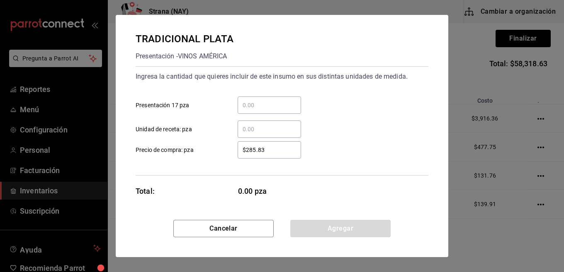
click at [265, 105] on input "​ Presentación 17 pza" at bounding box center [269, 105] width 63 height 10
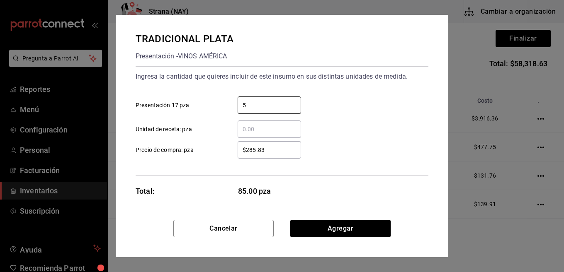
type input "5"
click at [279, 151] on input "$285.83" at bounding box center [269, 150] width 63 height 10
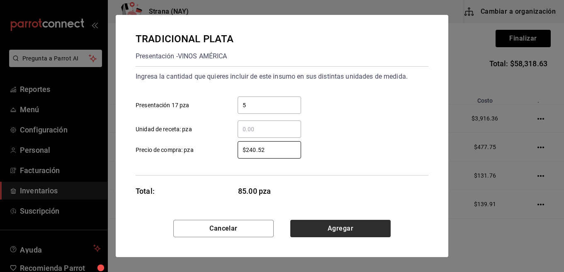
type input "$240.52"
click at [342, 228] on button "Agregar" at bounding box center [340, 228] width 100 height 17
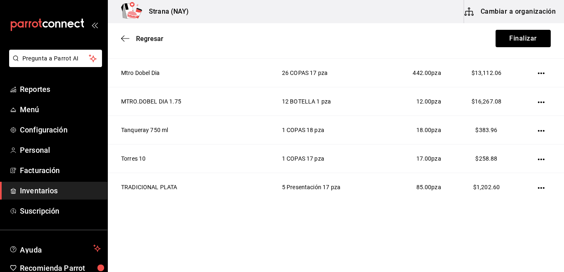
scroll to position [489, 0]
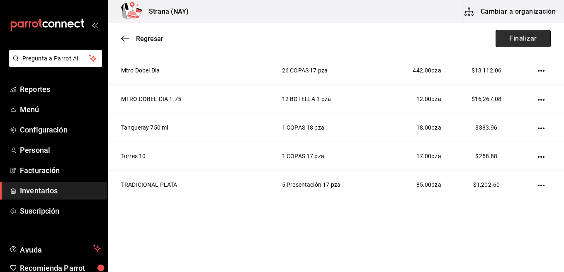
click at [534, 43] on button "Finalizar" at bounding box center [523, 38] width 55 height 17
click at [534, 43] on div "Regresar Finalizar" at bounding box center [336, 38] width 456 height 31
